Goal: Task Accomplishment & Management: Use online tool/utility

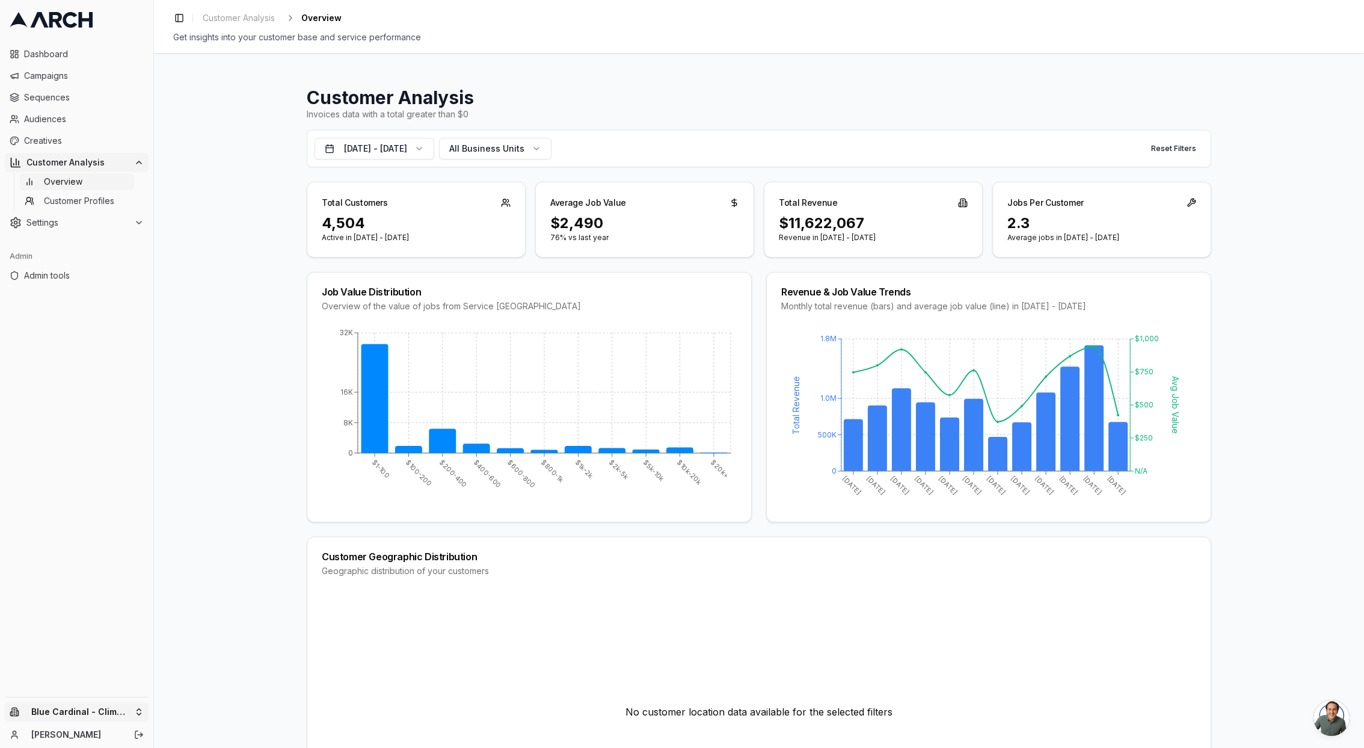
click at [67, 709] on html "Dashboard Campaigns Sequences Audiences Creatives Customer Analysis Overview Cu…" at bounding box center [682, 374] width 1364 height 748
click at [213, 580] on div "Arch Demo" at bounding box center [222, 588] width 133 height 19
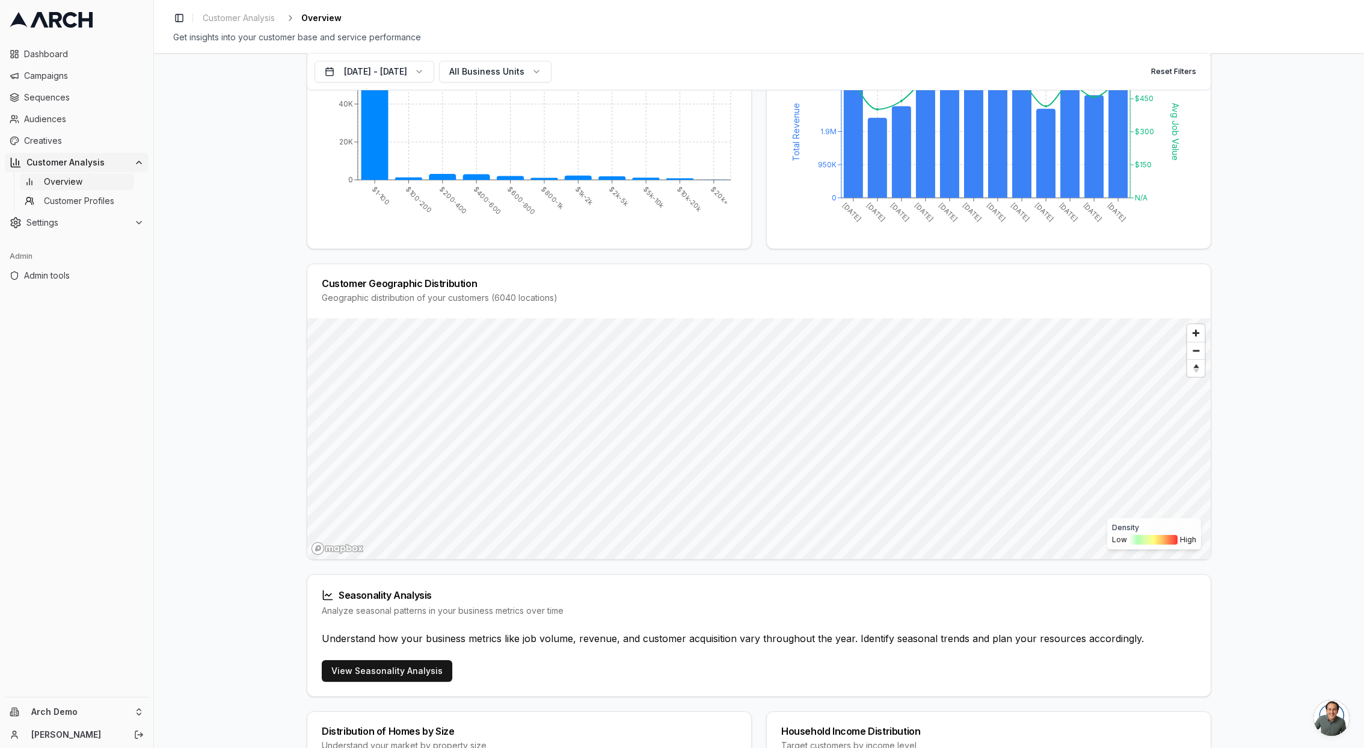
scroll to position [122, 0]
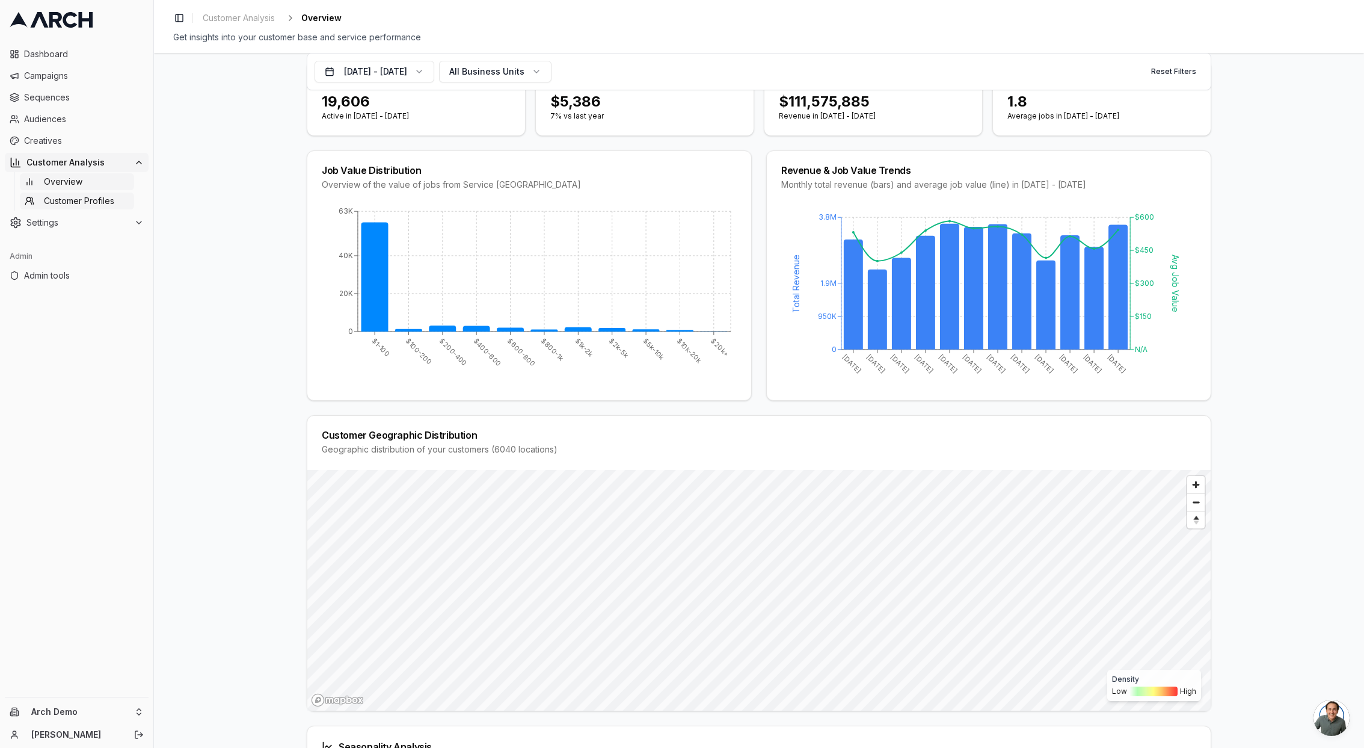
click at [90, 206] on span "Customer Profiles" at bounding box center [79, 201] width 70 height 12
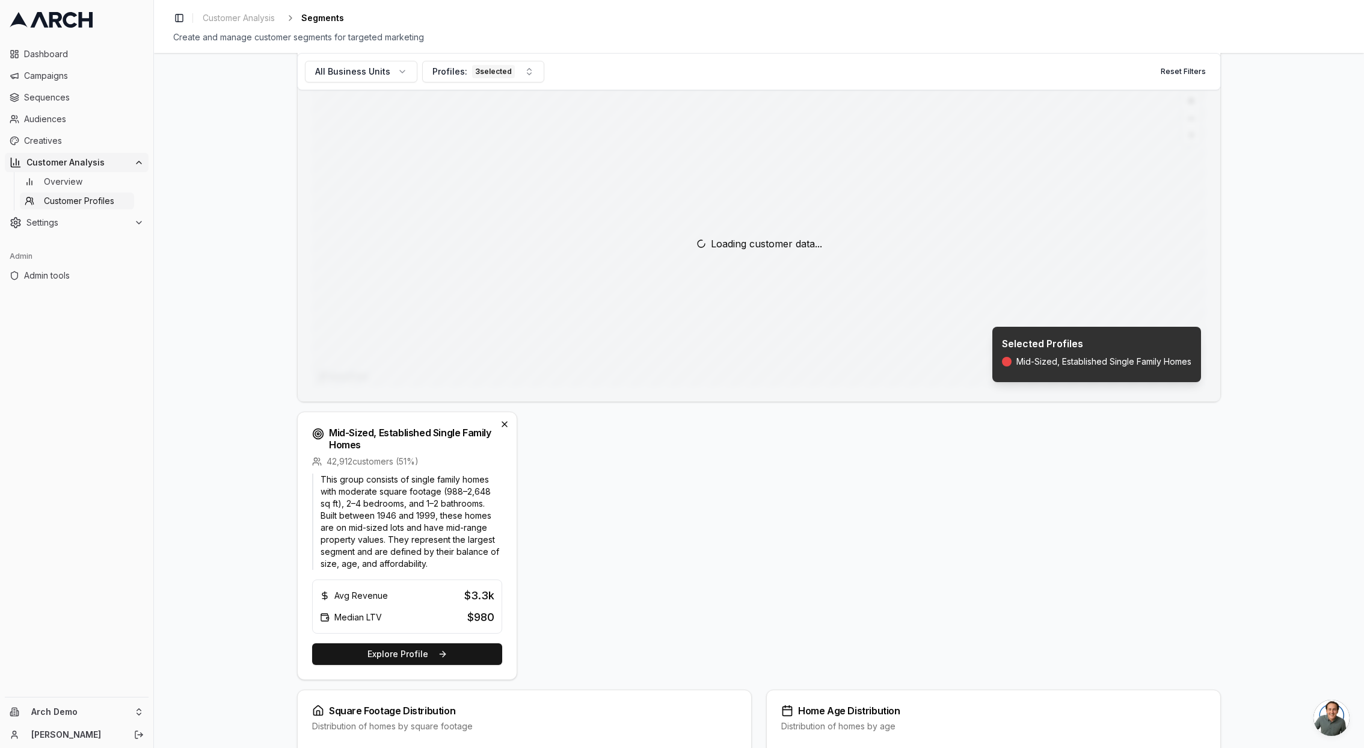
scroll to position [112, 0]
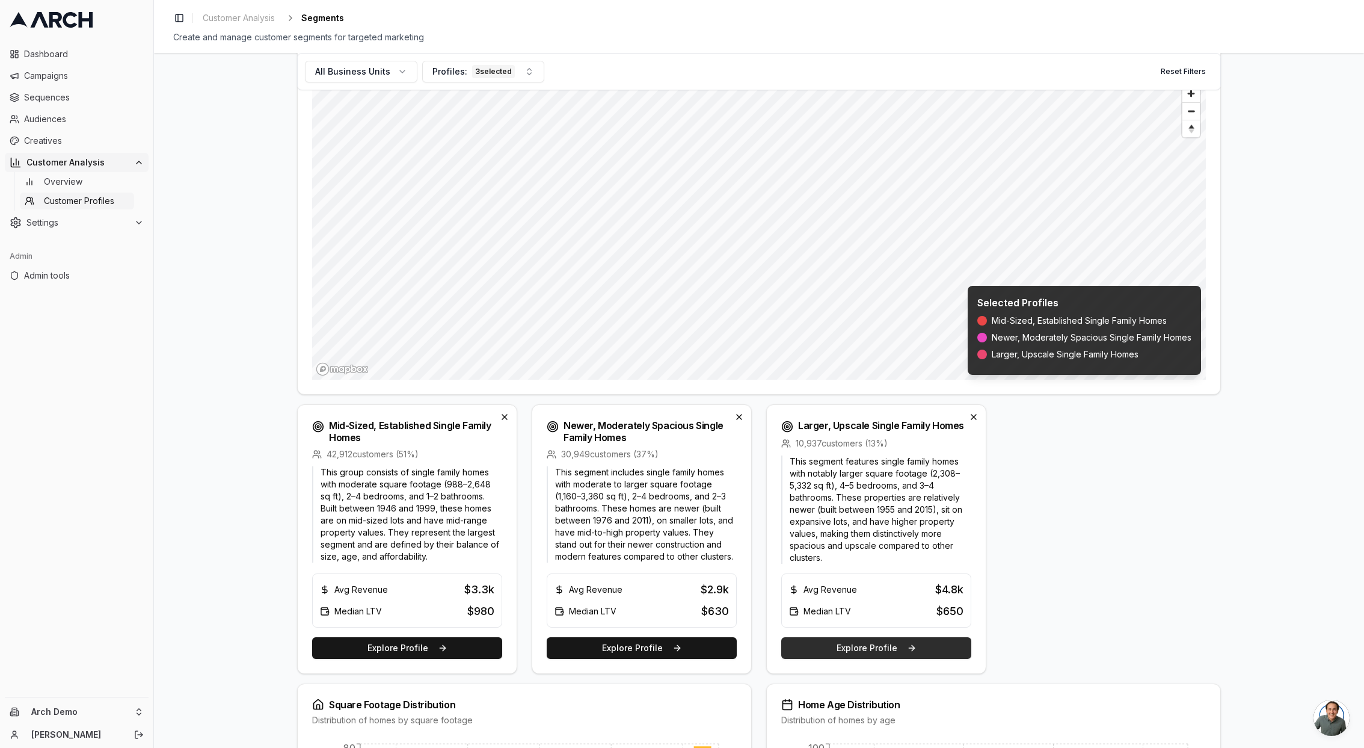
click at [929, 647] on button "Explore Profile" at bounding box center [876, 648] width 190 height 22
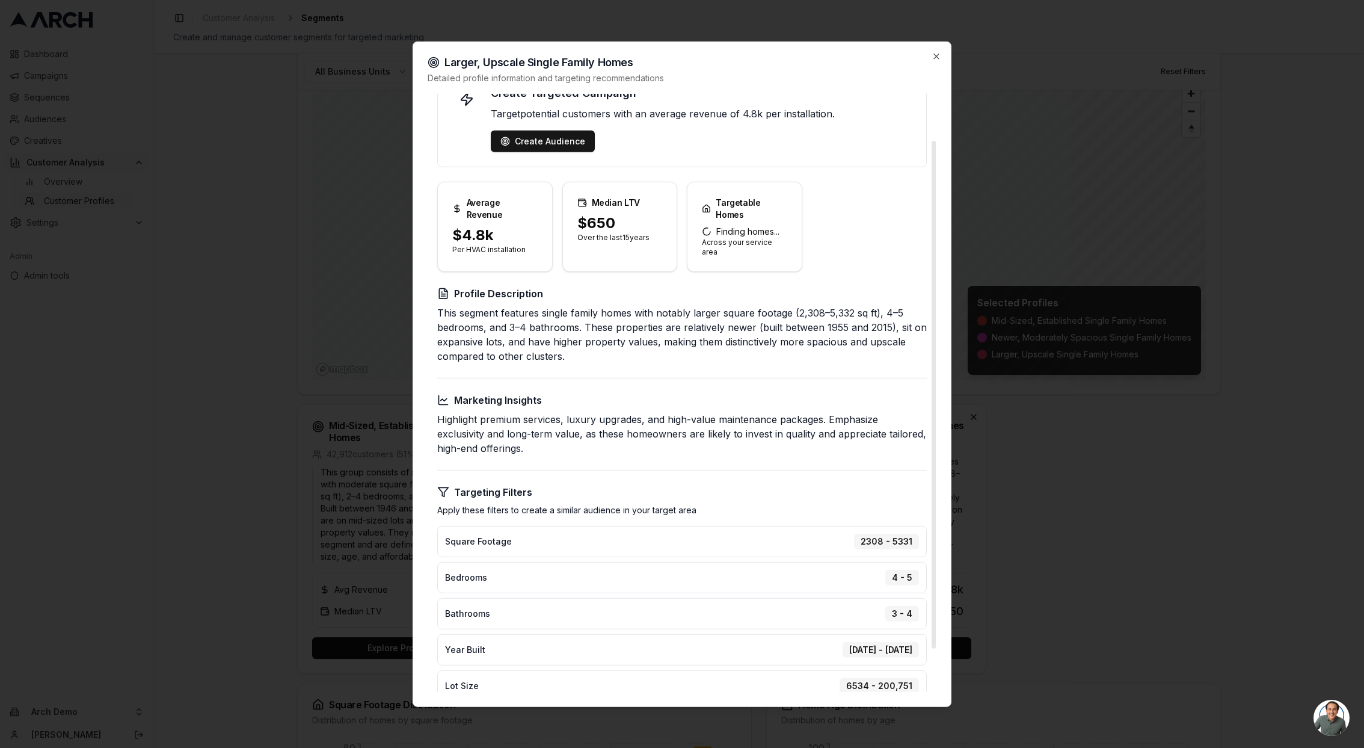
scroll to position [0, 0]
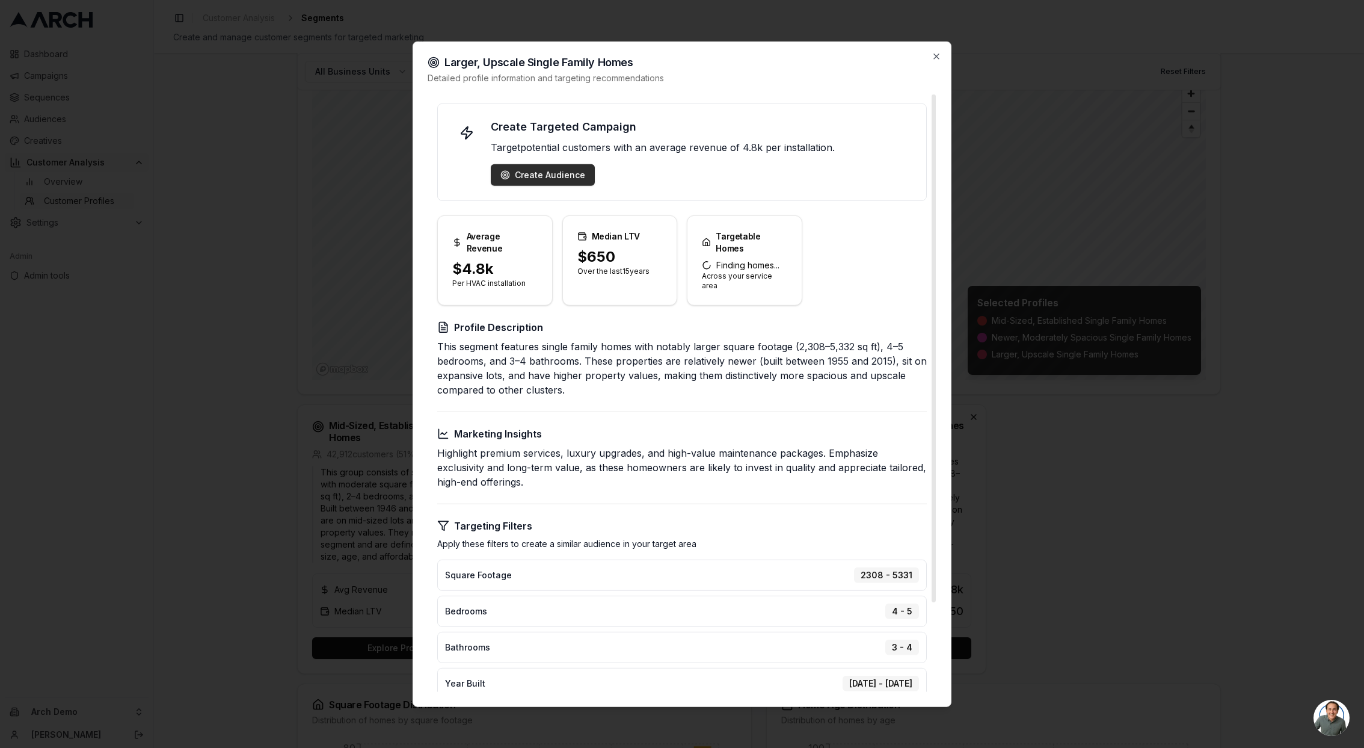
click at [528, 171] on div "Create Audience" at bounding box center [542, 174] width 85 height 12
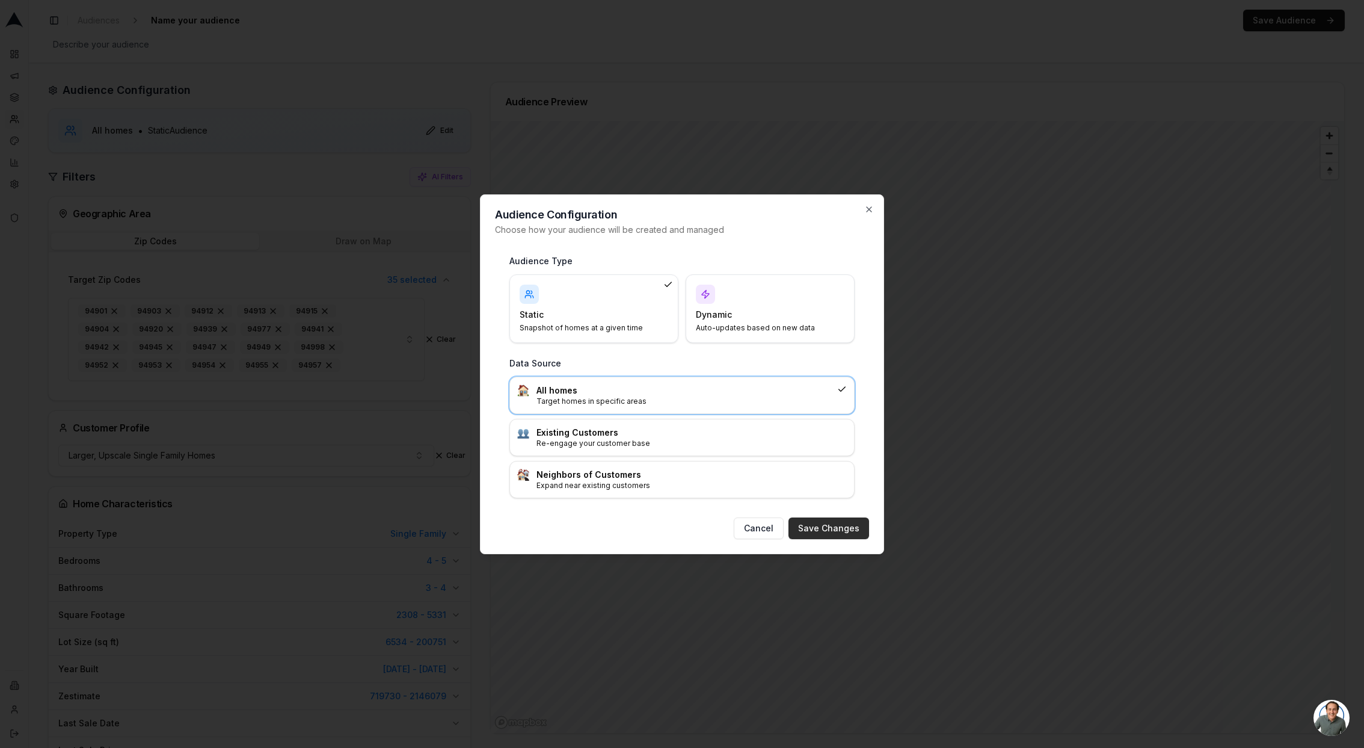
click at [852, 529] on button "Save Changes" at bounding box center [829, 528] width 81 height 22
